Goal: Find specific page/section: Find specific page/section

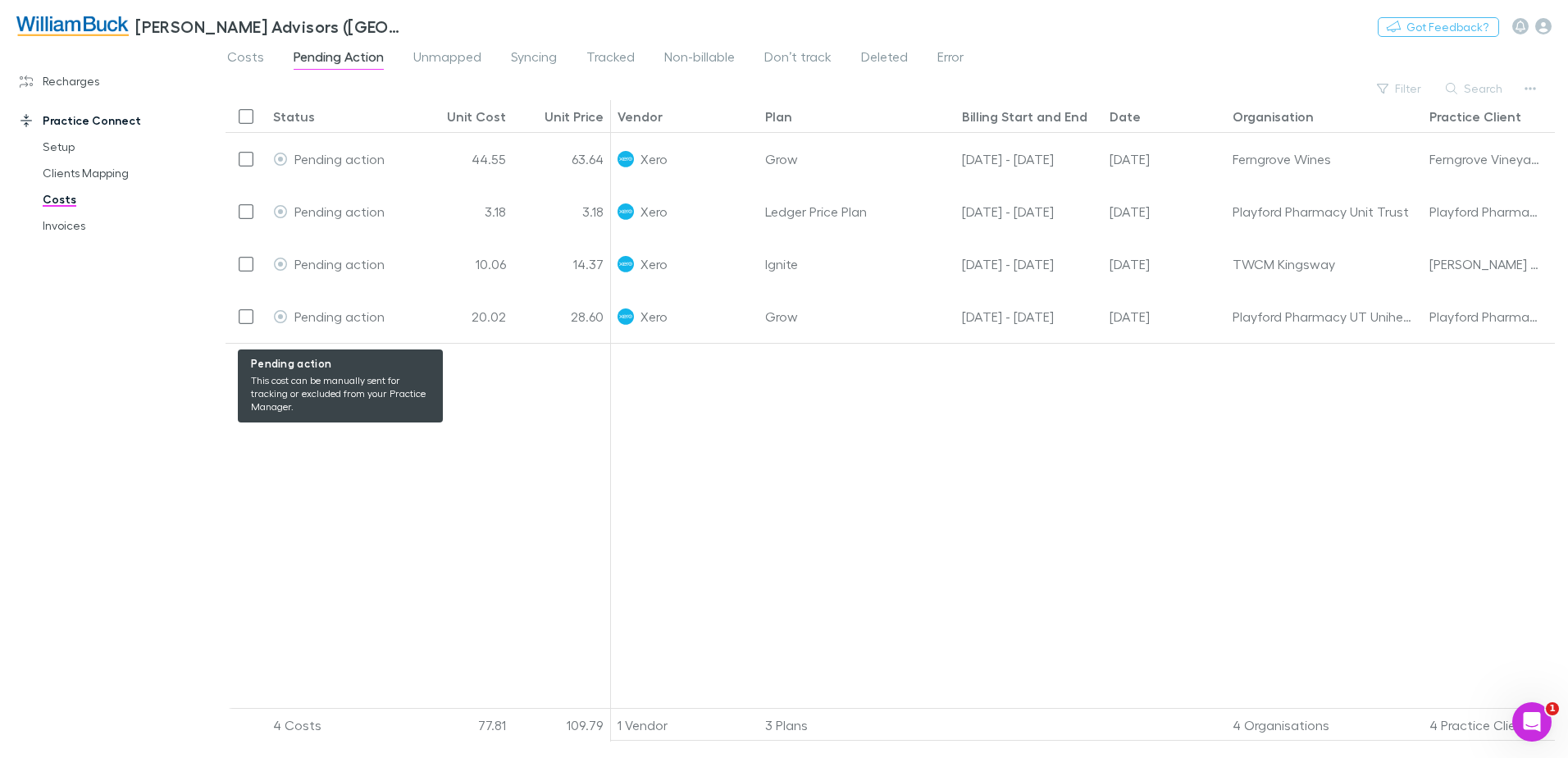
scroll to position [4419, 0]
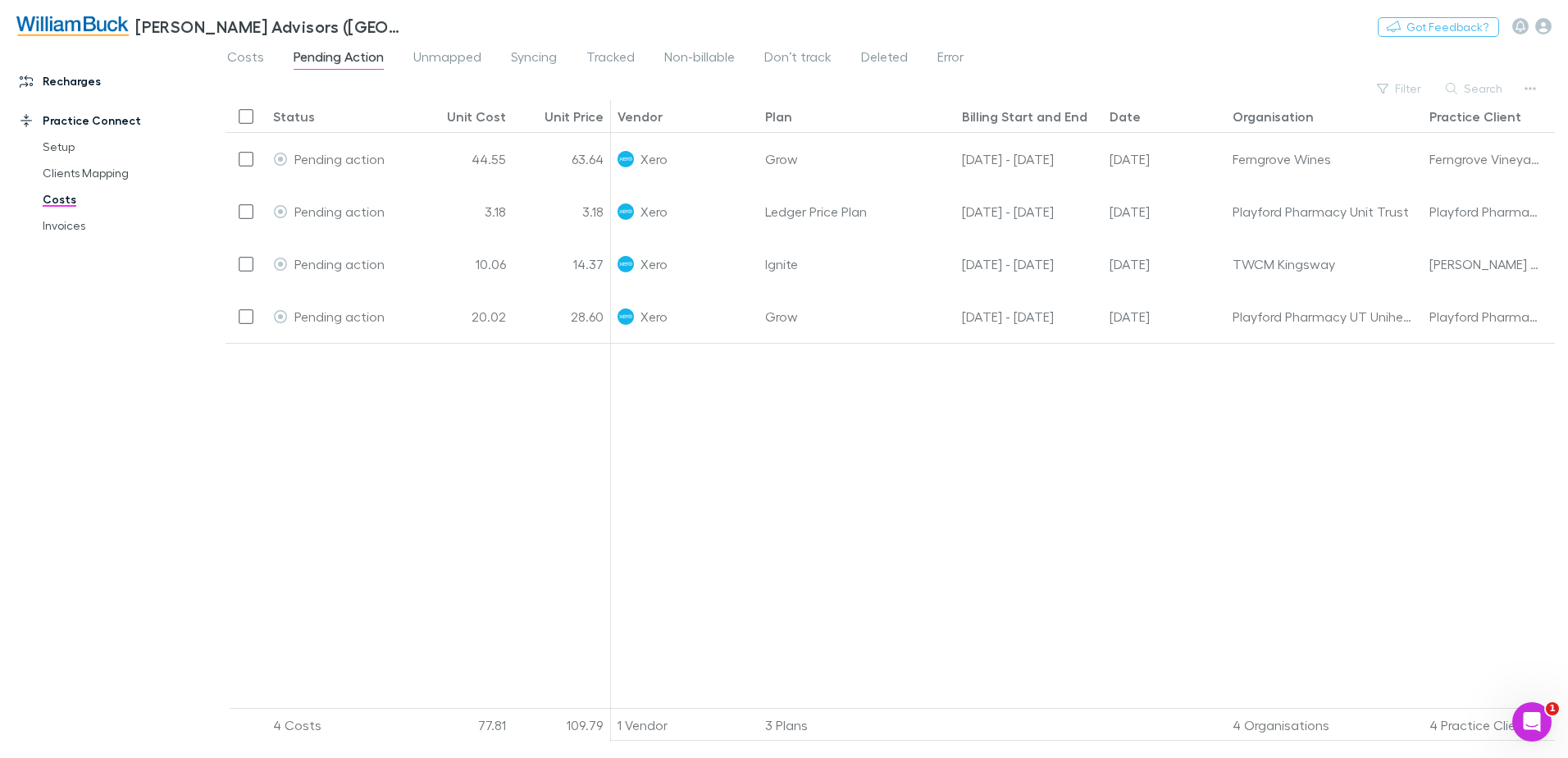
click at [73, 81] on link "Recharges" at bounding box center [112, 81] width 218 height 26
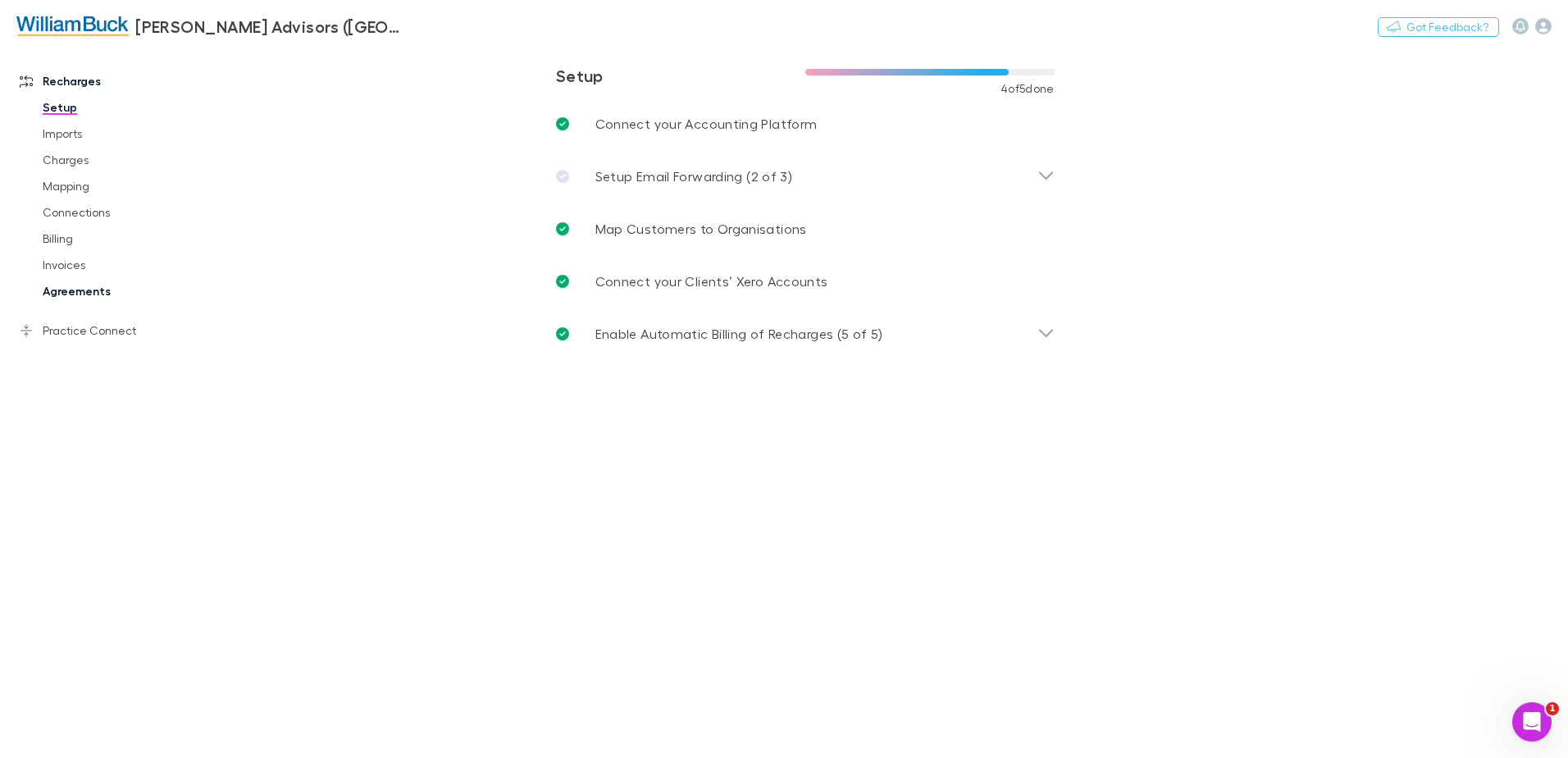
click at [80, 296] on link "Agreements" at bounding box center [124, 291] width 195 height 26
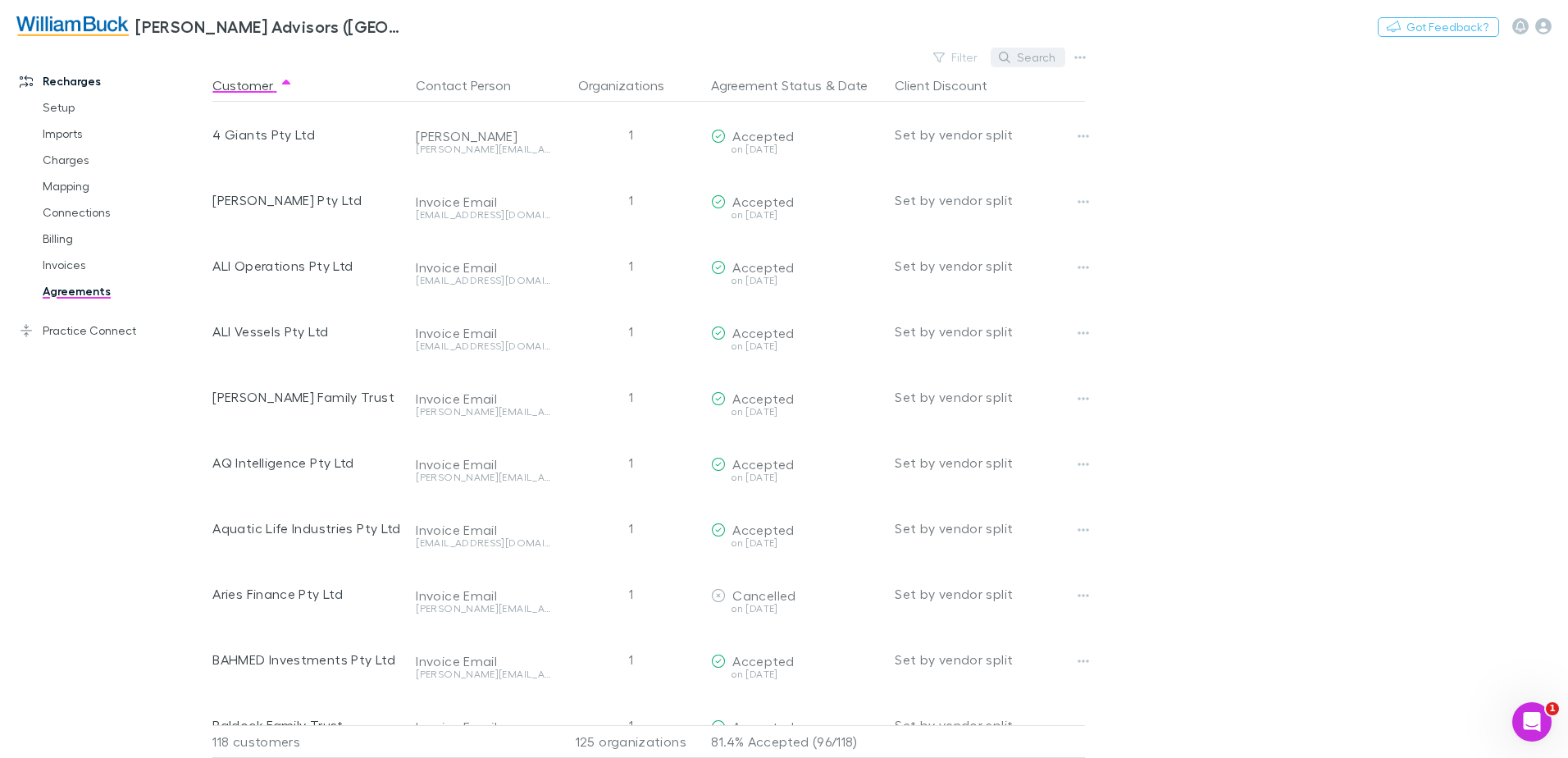
click at [1029, 57] on button "Search" at bounding box center [1027, 58] width 74 height 20
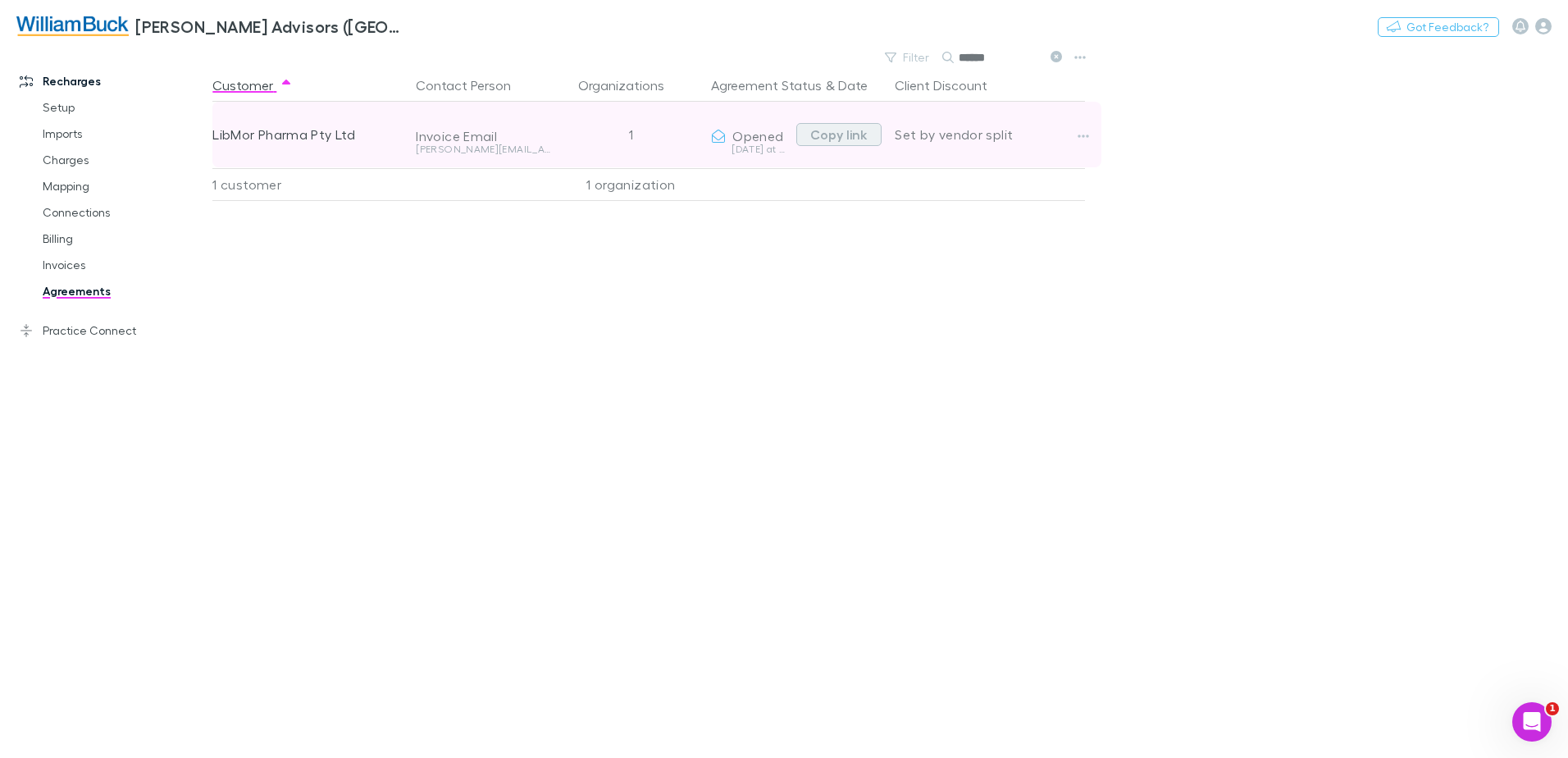
type input "******"
click at [848, 139] on button "Copy link" at bounding box center [839, 134] width 85 height 23
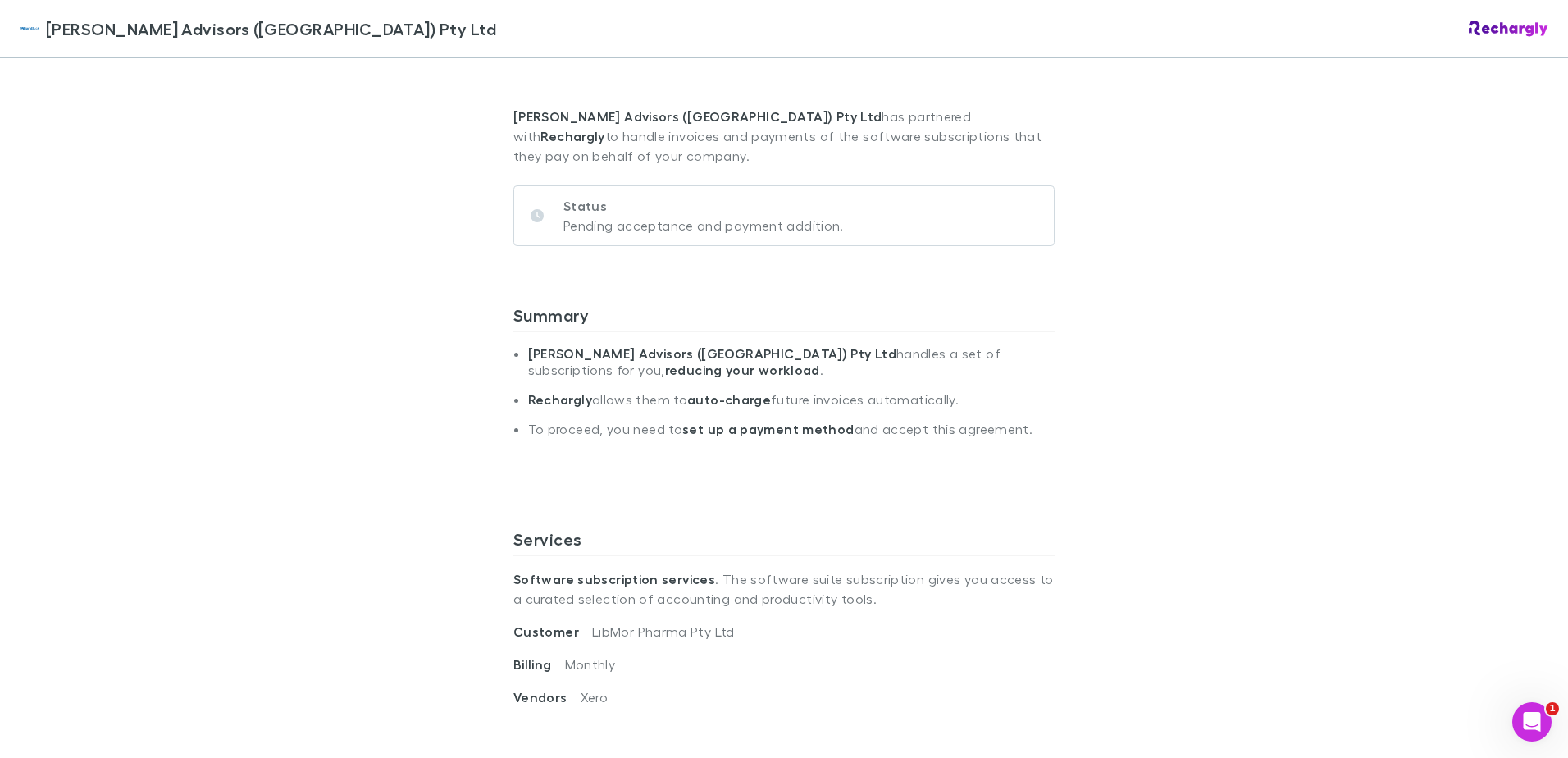
scroll to position [493, 0]
